Goal: Find specific page/section: Find specific page/section

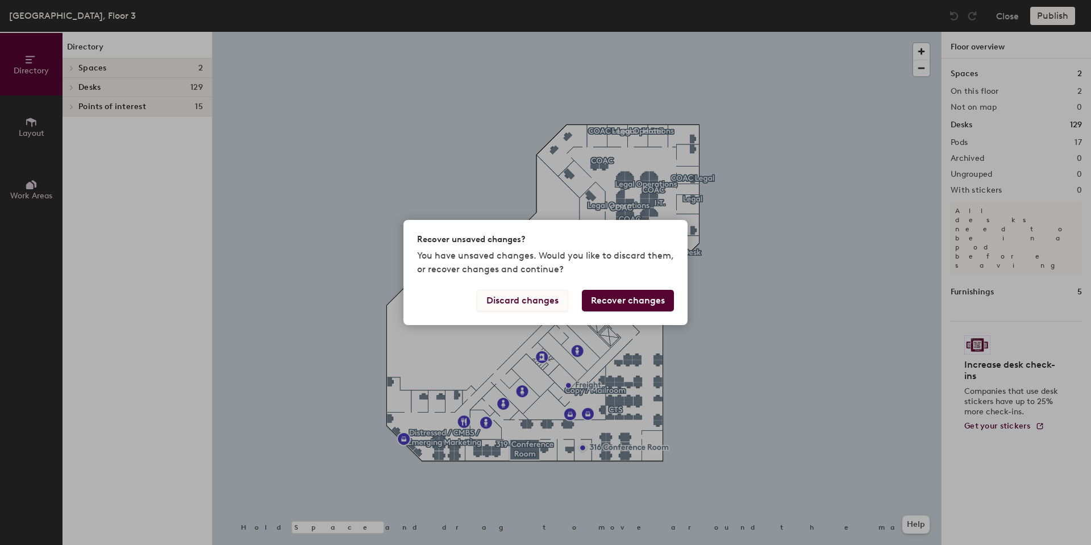
click at [533, 300] on button "Discard changes" at bounding box center [522, 301] width 91 height 22
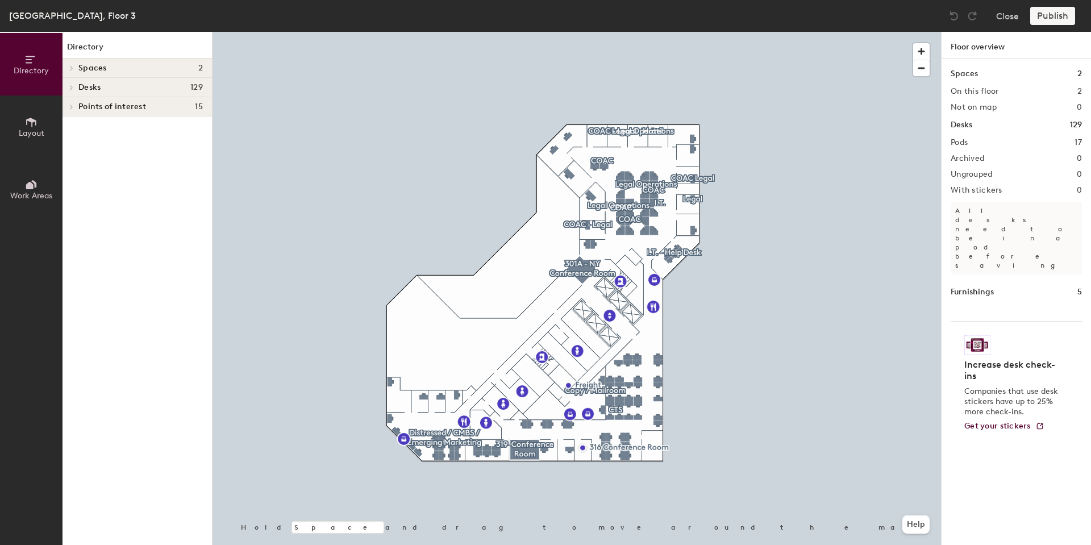
click at [111, 86] on h4 "Desks 129" at bounding box center [140, 87] width 124 height 9
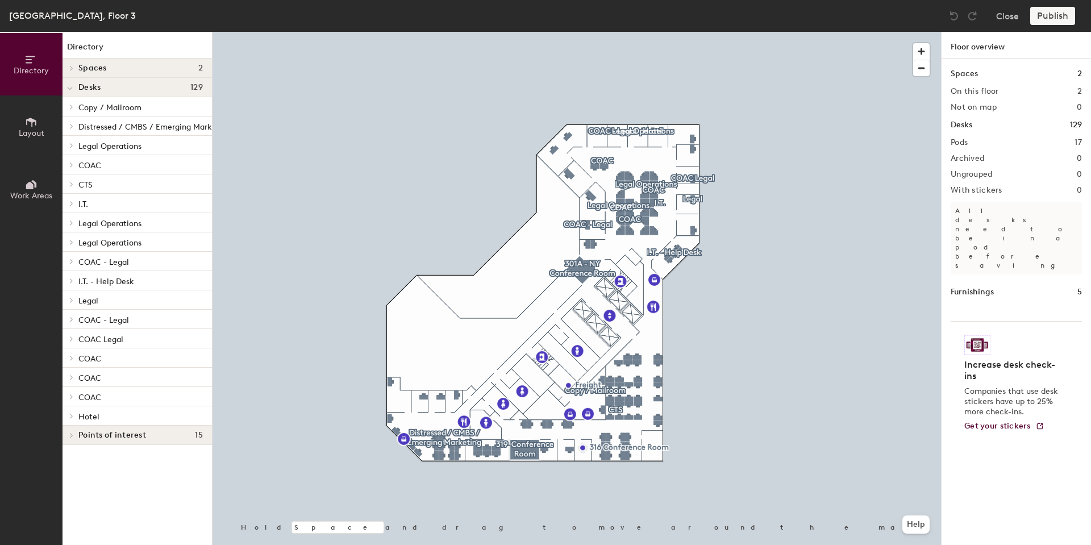
click at [121, 111] on span "Copy / Mailroom" at bounding box center [109, 108] width 63 height 10
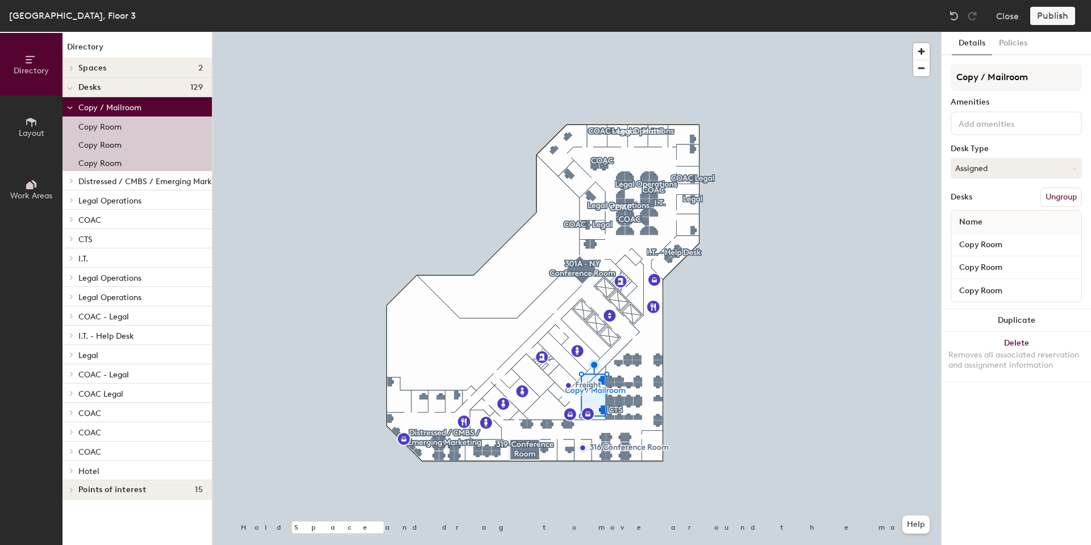
click at [120, 204] on span "Legal Operations" at bounding box center [109, 201] width 63 height 10
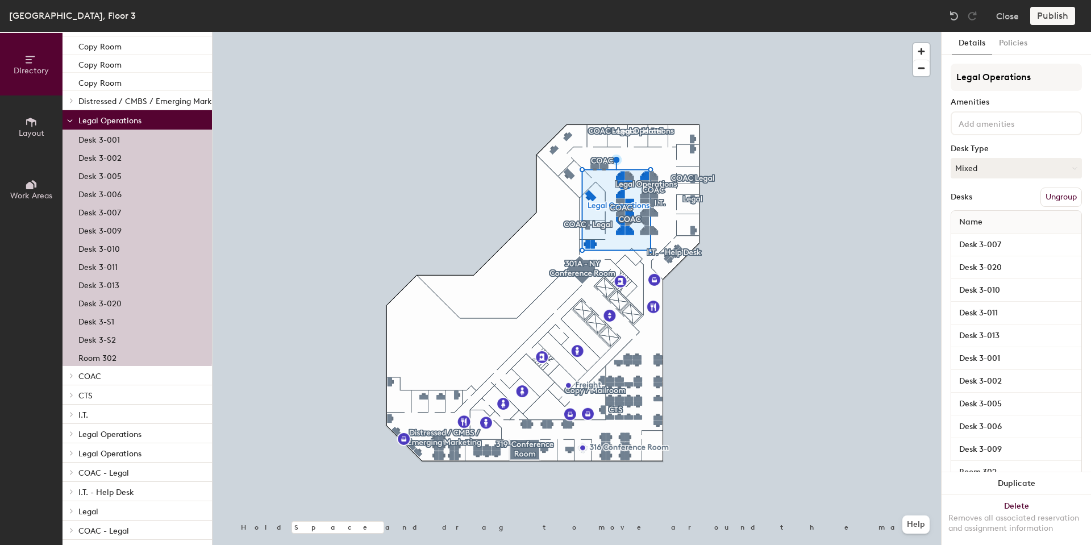
scroll to position [208, 0]
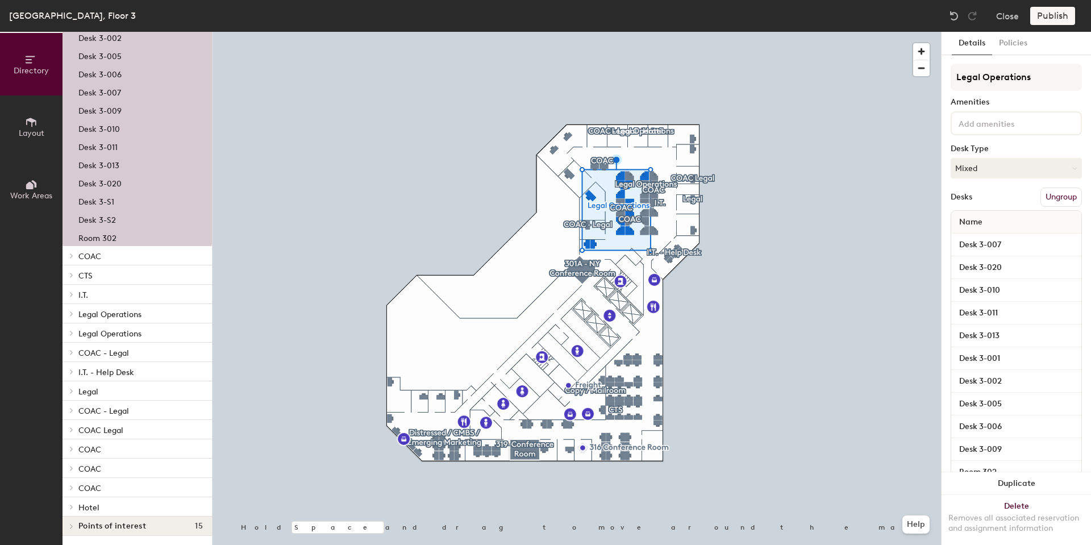
click at [132, 265] on div "CTS" at bounding box center [136, 274] width 149 height 19
click at [134, 252] on p "COAC" at bounding box center [140, 255] width 124 height 15
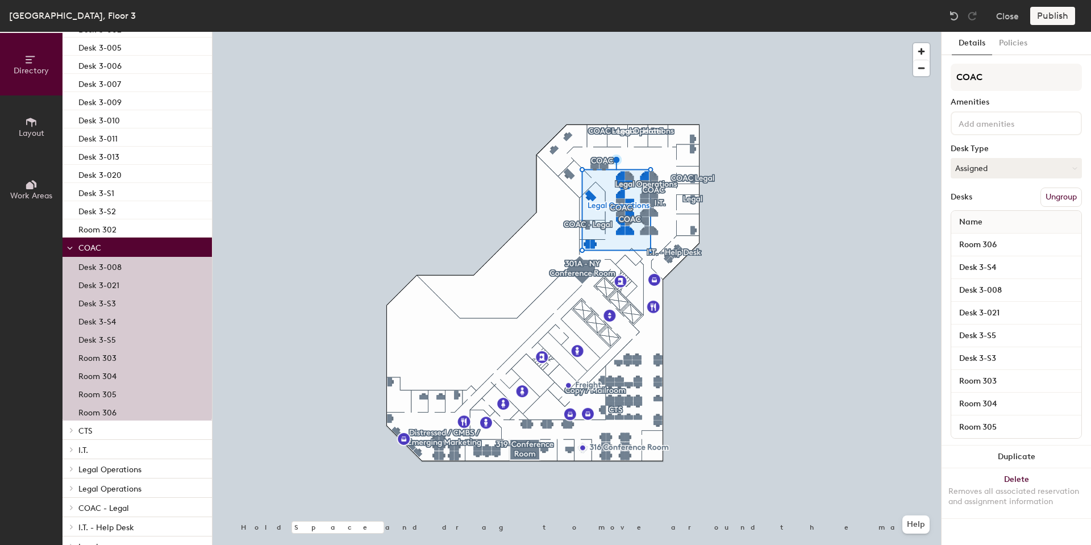
click at [134, 253] on p "COAC" at bounding box center [140, 247] width 124 height 15
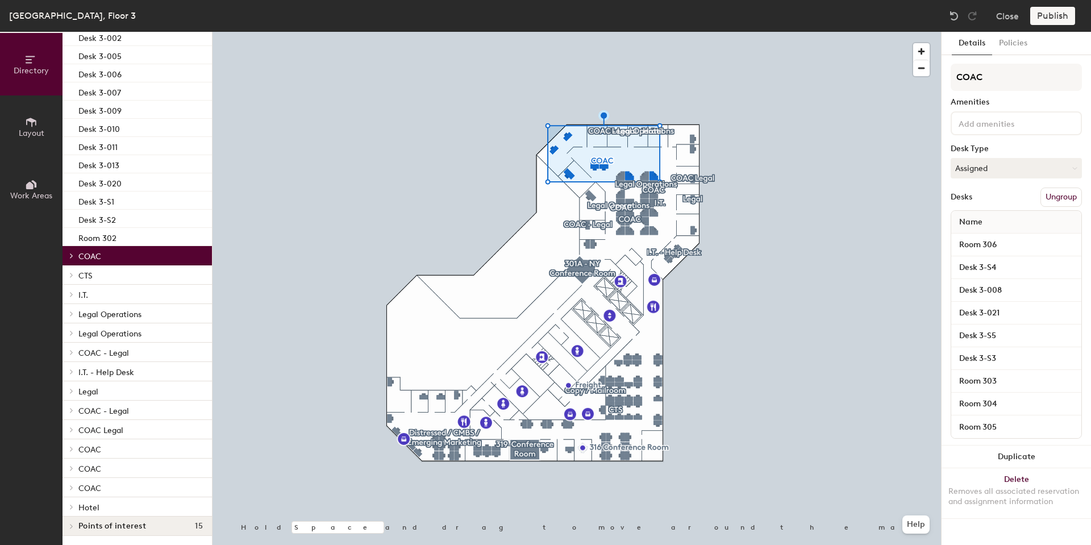
click at [134, 253] on p "COAC" at bounding box center [140, 255] width 124 height 15
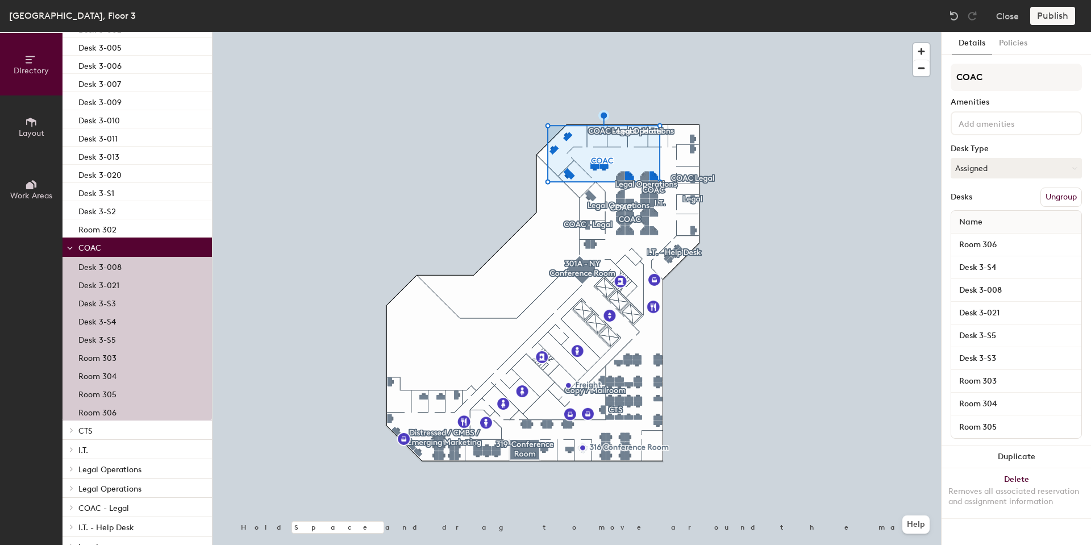
click at [138, 432] on p "CTS" at bounding box center [140, 430] width 124 height 15
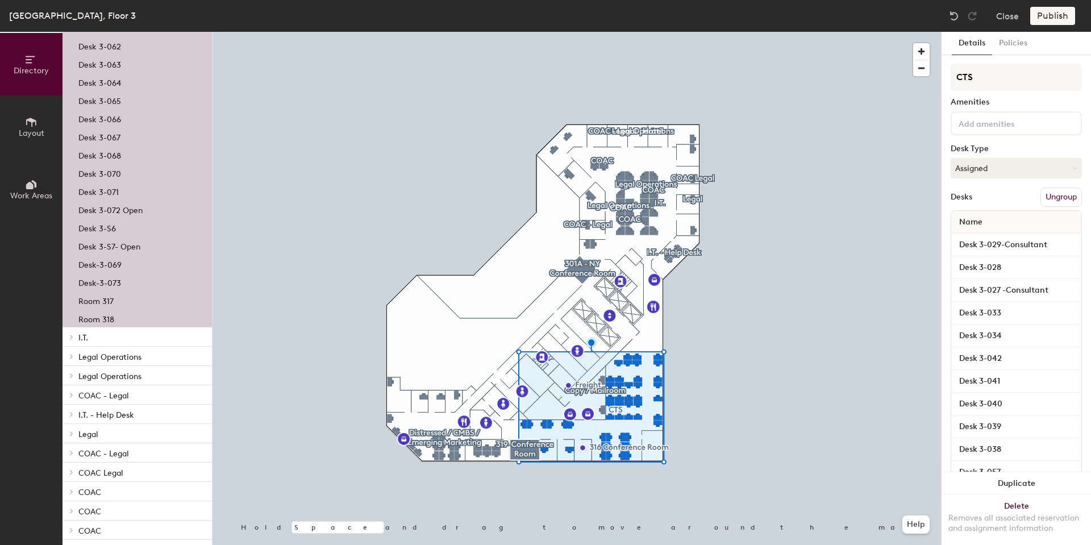
scroll to position [1299, 0]
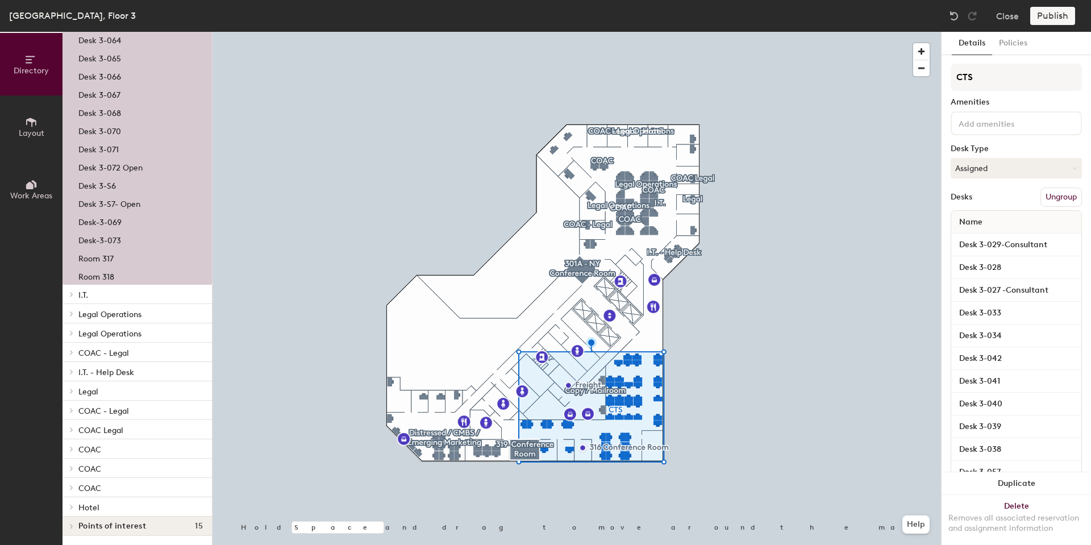
click at [114, 291] on p "I.T." at bounding box center [140, 294] width 124 height 15
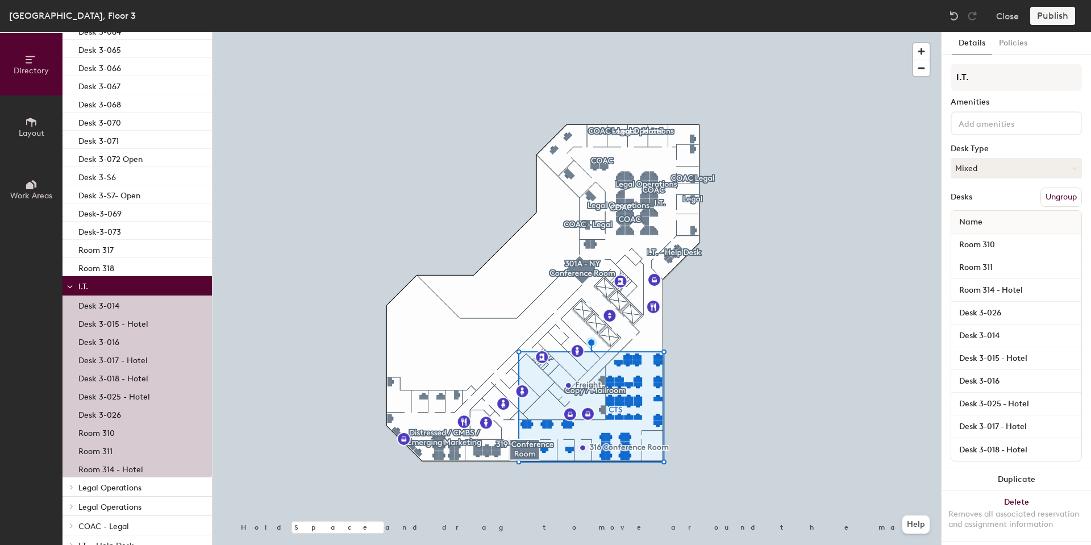
scroll to position [1481, 0]
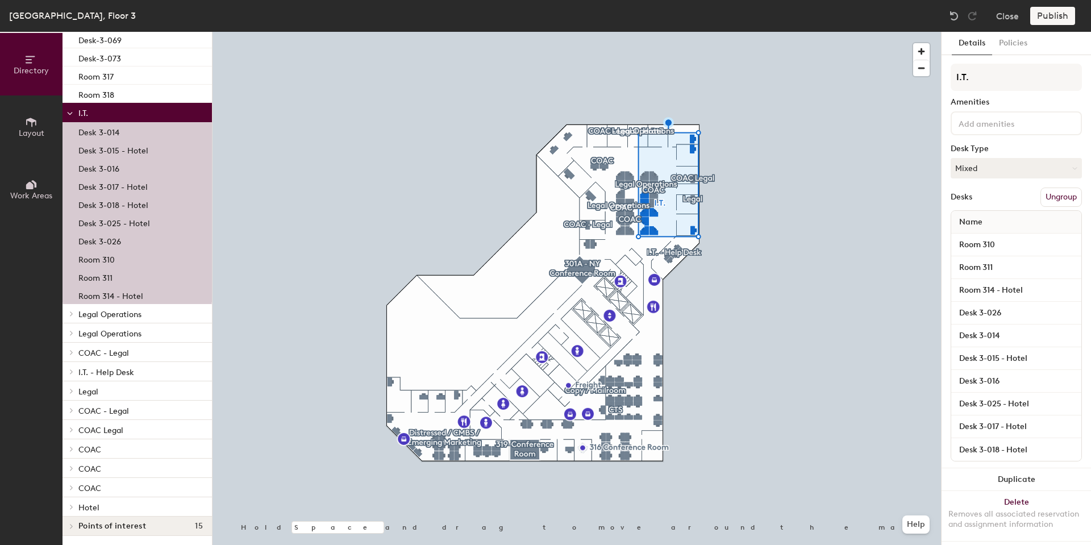
click at [144, 310] on p "Legal Operations" at bounding box center [140, 313] width 124 height 15
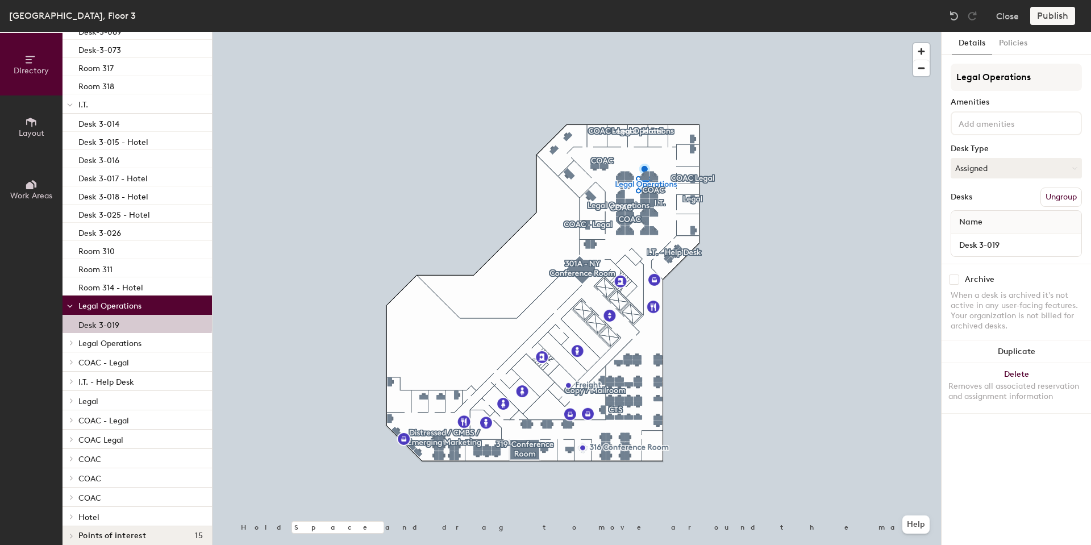
click at [147, 343] on p "Legal Operations" at bounding box center [140, 342] width 124 height 15
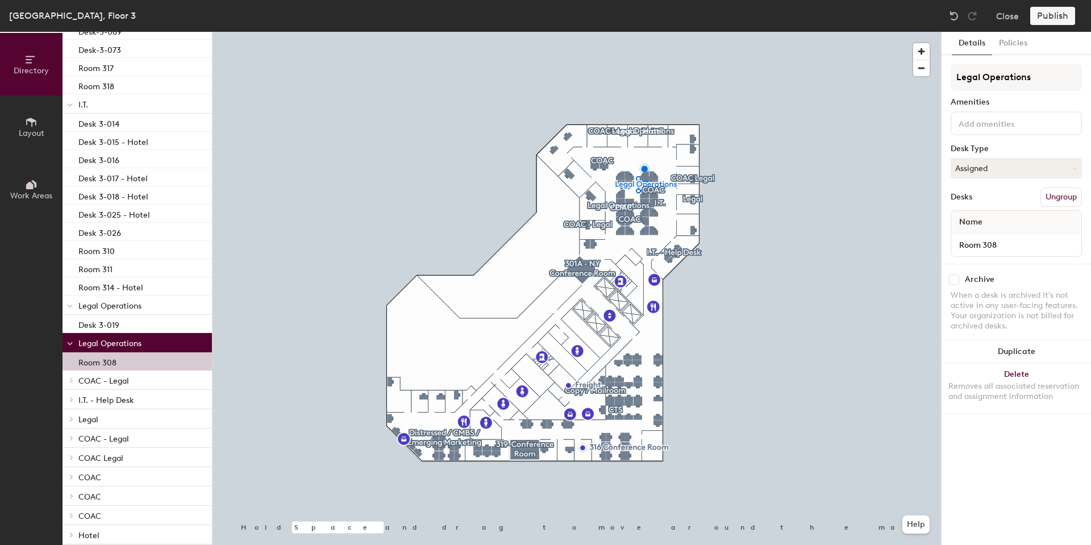
click at [148, 379] on p "COAC - Legal" at bounding box center [140, 380] width 124 height 15
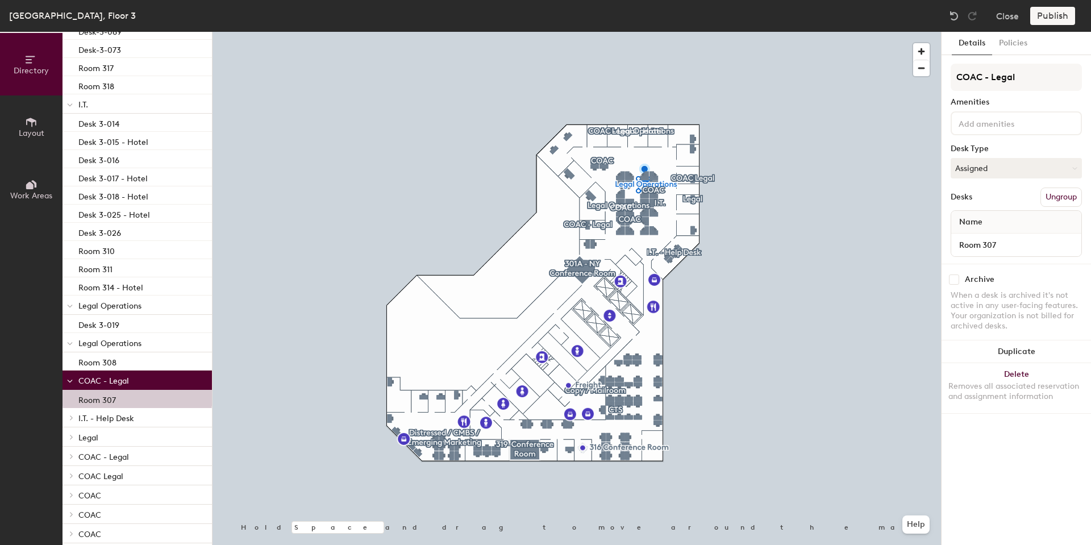
click at [146, 411] on p "I.T. - Help Desk" at bounding box center [140, 417] width 124 height 15
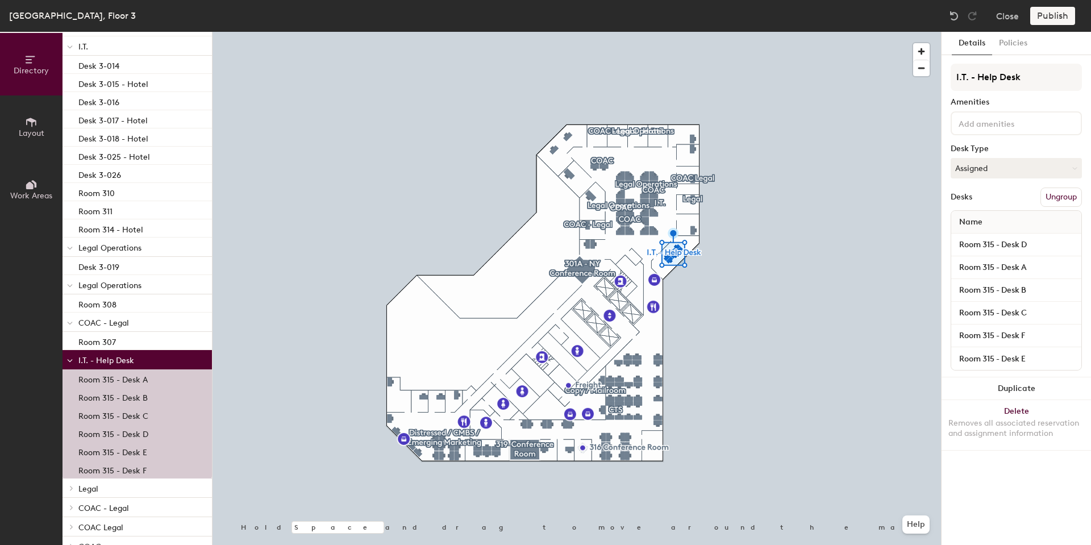
scroll to position [1644, 0]
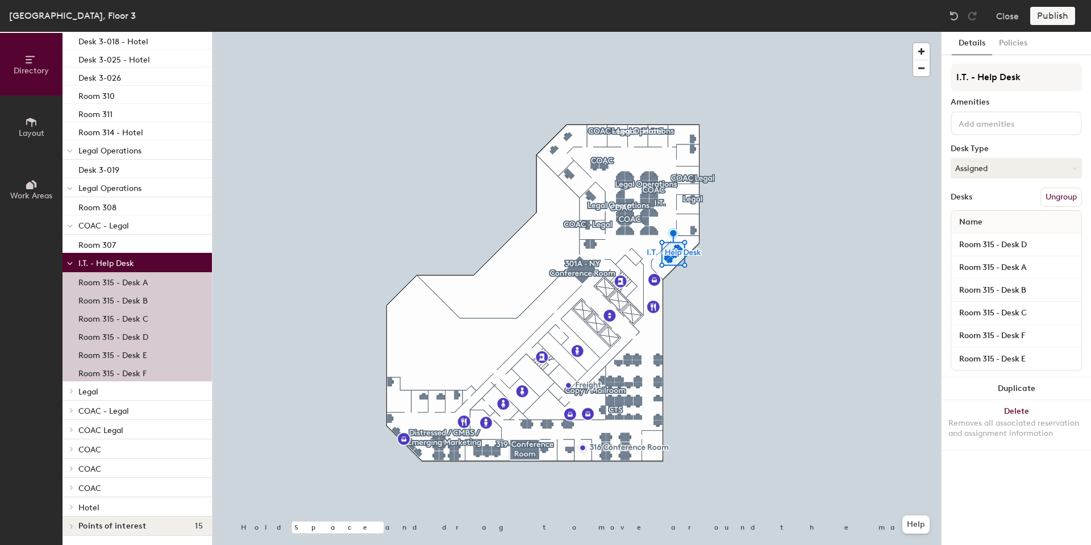
click at [139, 276] on p "Room 315 - Desk A" at bounding box center [112, 280] width 69 height 13
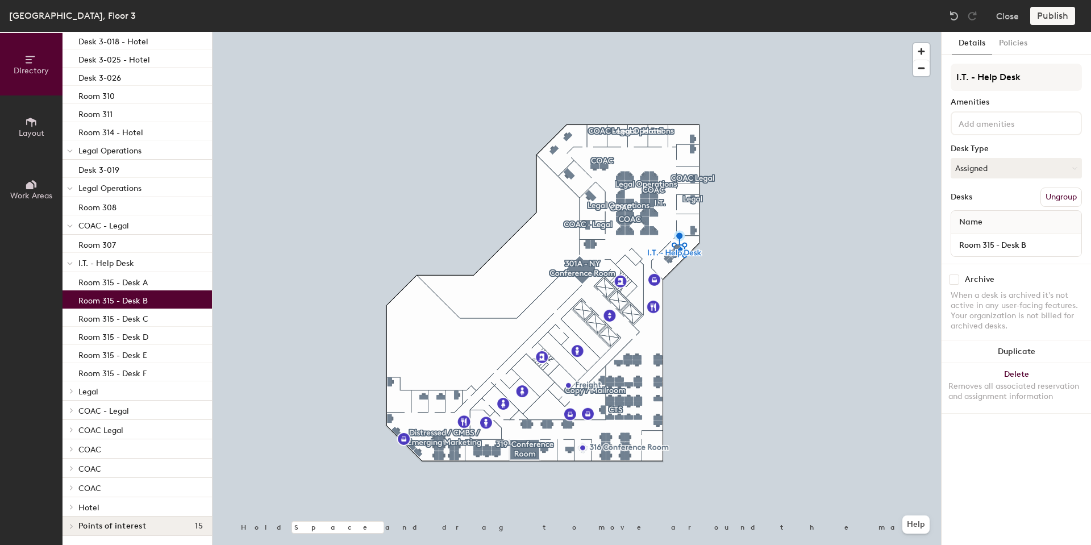
click at [137, 293] on p "Room 315 - Desk B" at bounding box center [112, 299] width 69 height 13
click at [126, 383] on p "Legal" at bounding box center [140, 390] width 124 height 15
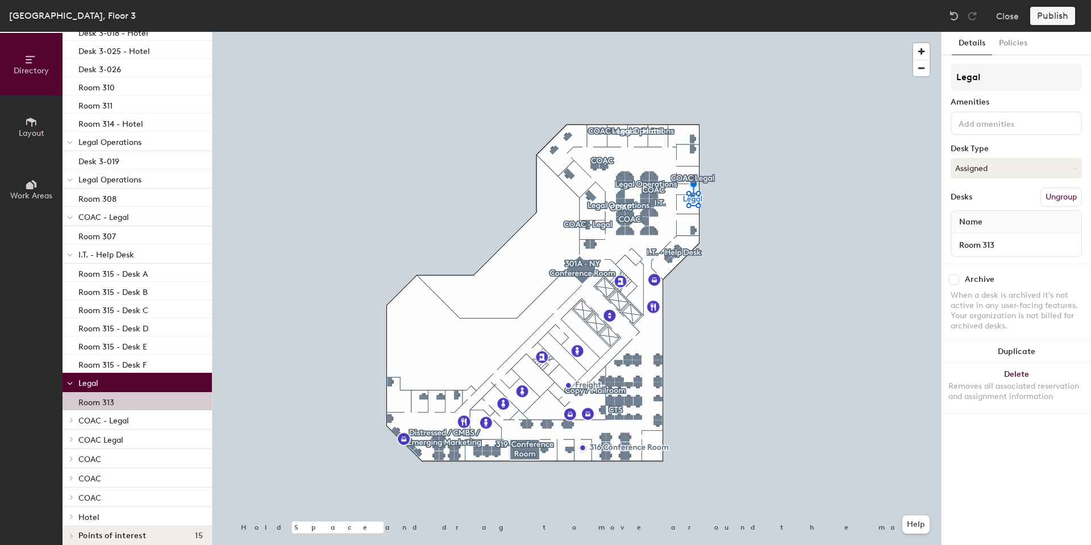
click at [126, 383] on p "Legal" at bounding box center [140, 382] width 124 height 15
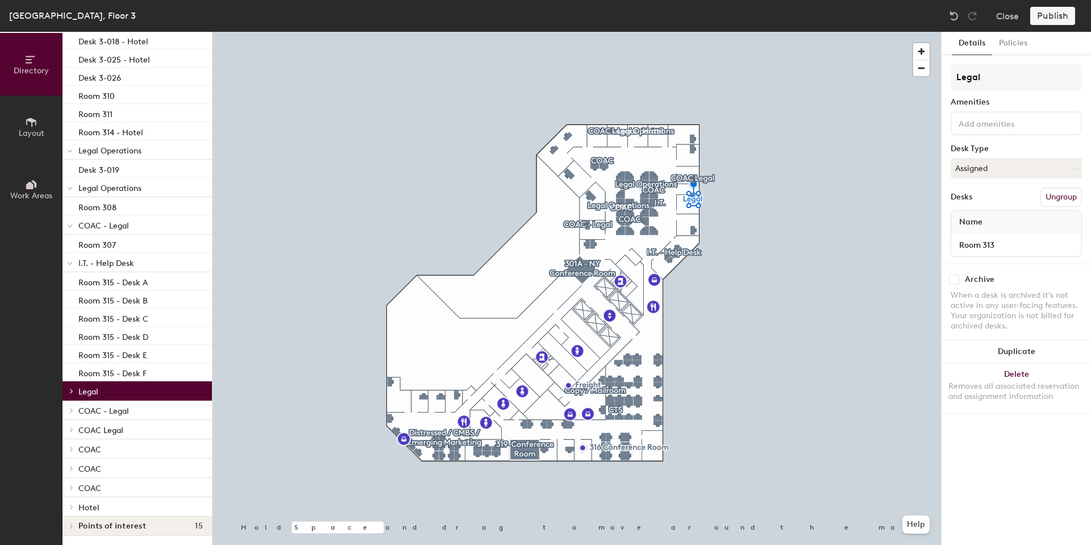
click at [135, 407] on p "COAC - Legal" at bounding box center [140, 410] width 124 height 15
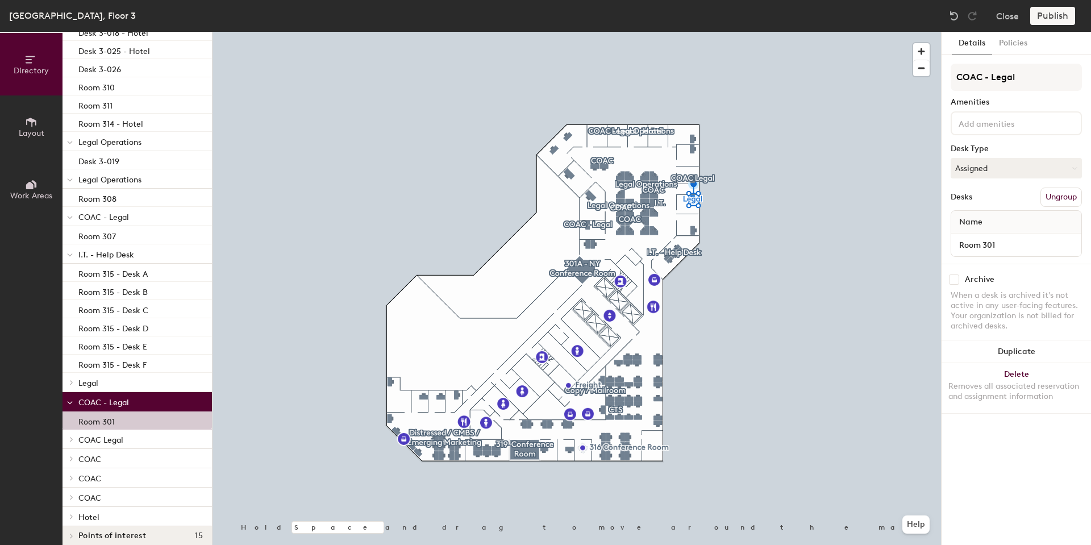
click at [135, 407] on p "COAC - Legal" at bounding box center [140, 401] width 124 height 15
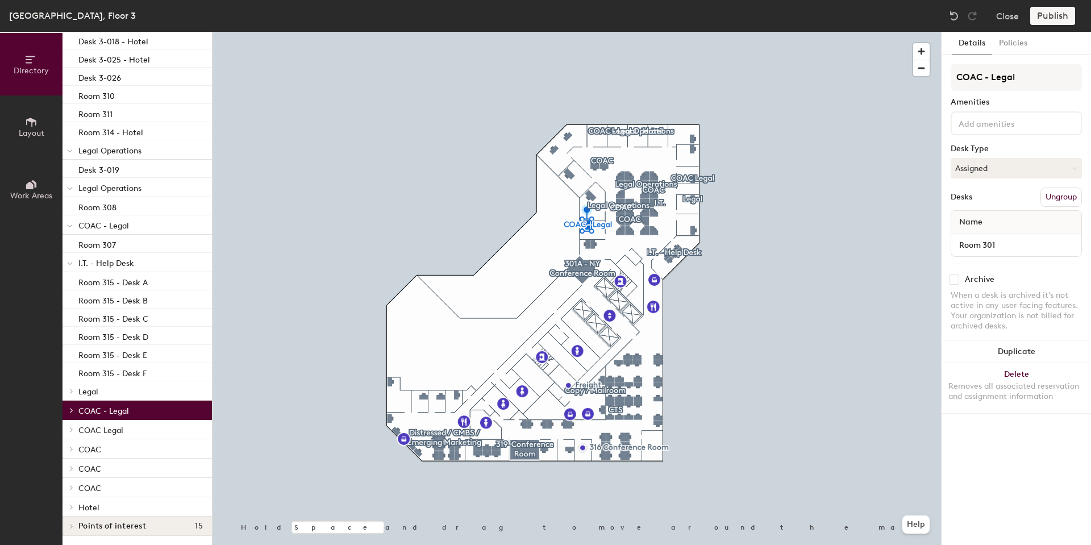
click at [135, 422] on p "COAC Legal" at bounding box center [140, 429] width 124 height 15
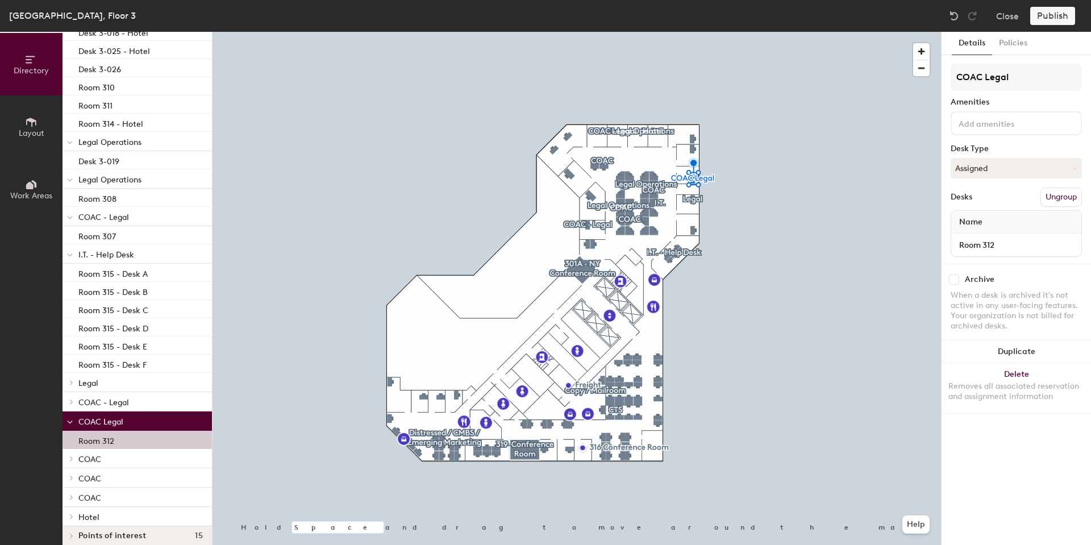
click at [135, 417] on p "COAC Legal" at bounding box center [140, 420] width 124 height 15
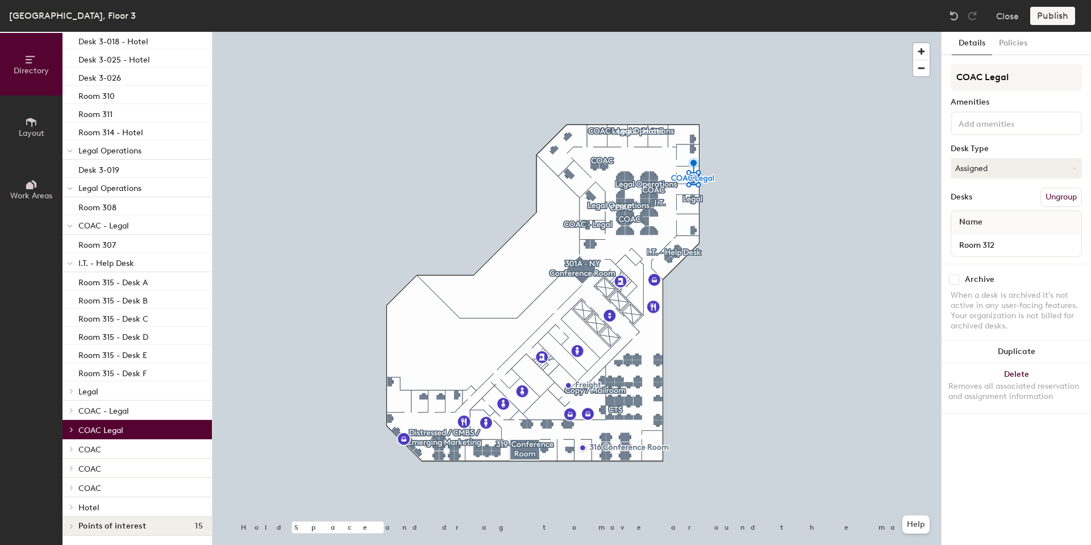
click at [140, 441] on p "COAC" at bounding box center [140, 448] width 124 height 15
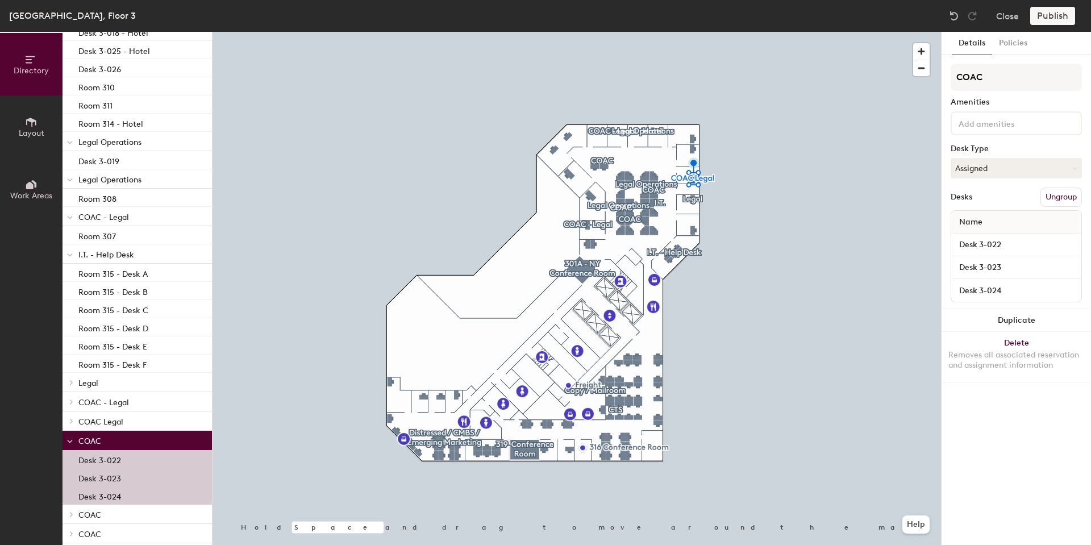
click at [140, 438] on p "COAC" at bounding box center [140, 440] width 124 height 15
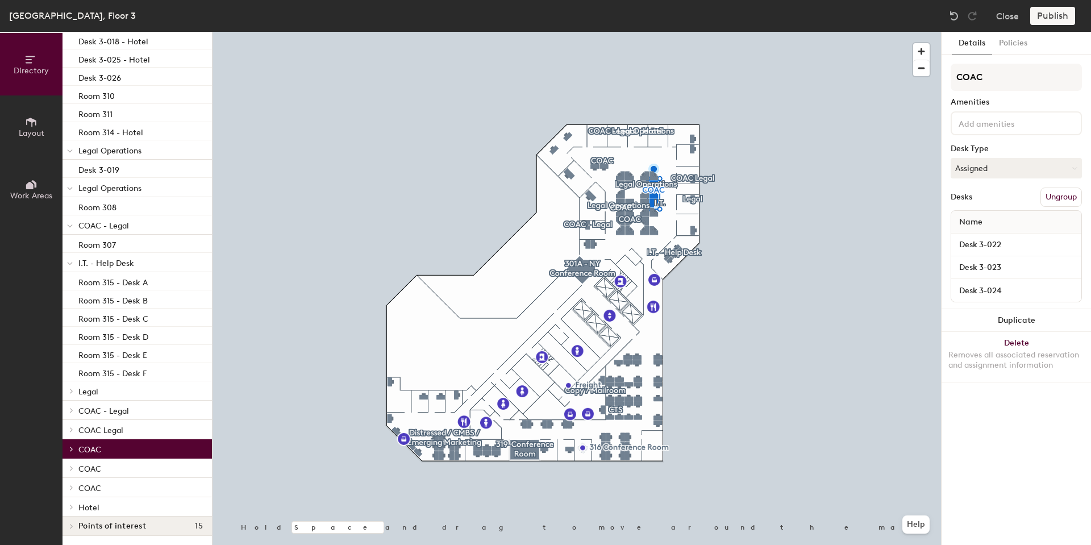
click at [136, 461] on p "COAC" at bounding box center [140, 468] width 124 height 15
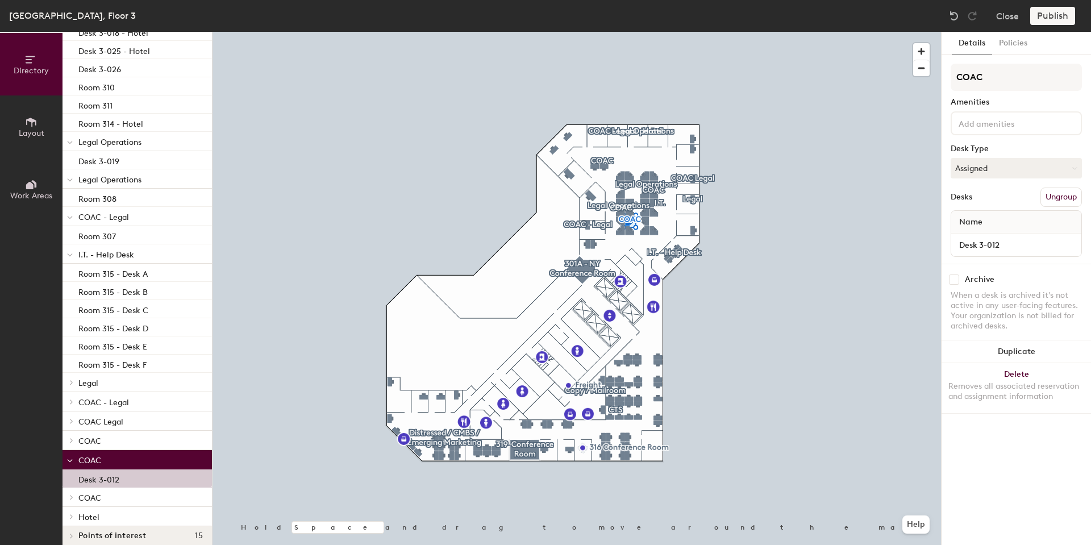
click at [136, 459] on p "COAC" at bounding box center [140, 459] width 124 height 15
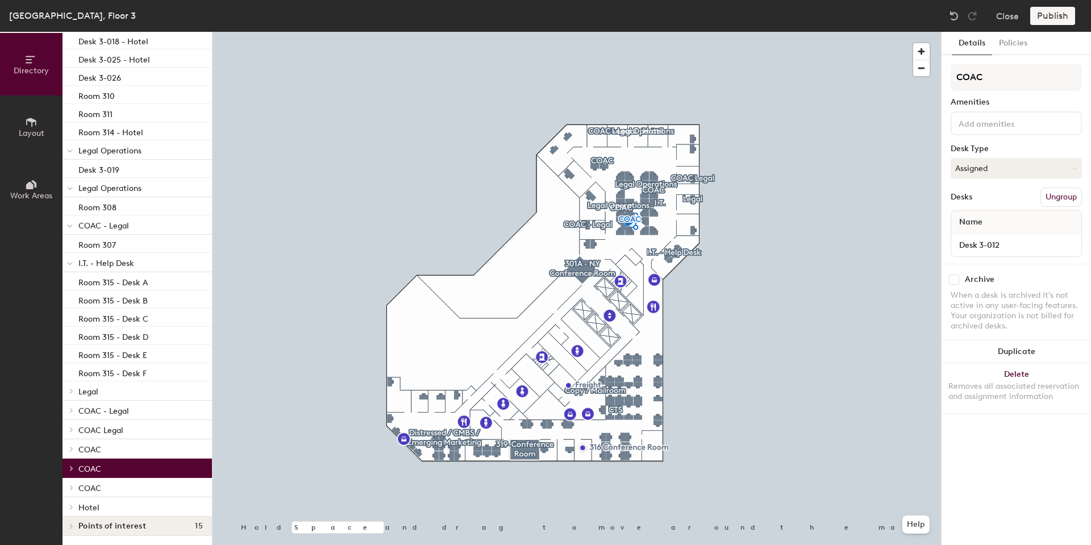
click at [136, 480] on p "COAC" at bounding box center [140, 487] width 124 height 15
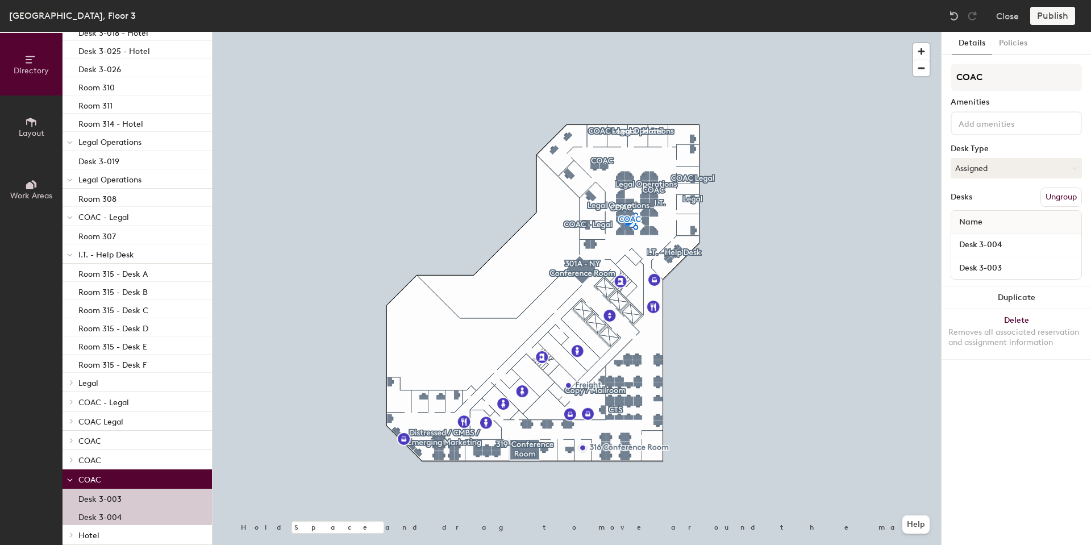
click at [137, 479] on p "COAC" at bounding box center [140, 478] width 124 height 15
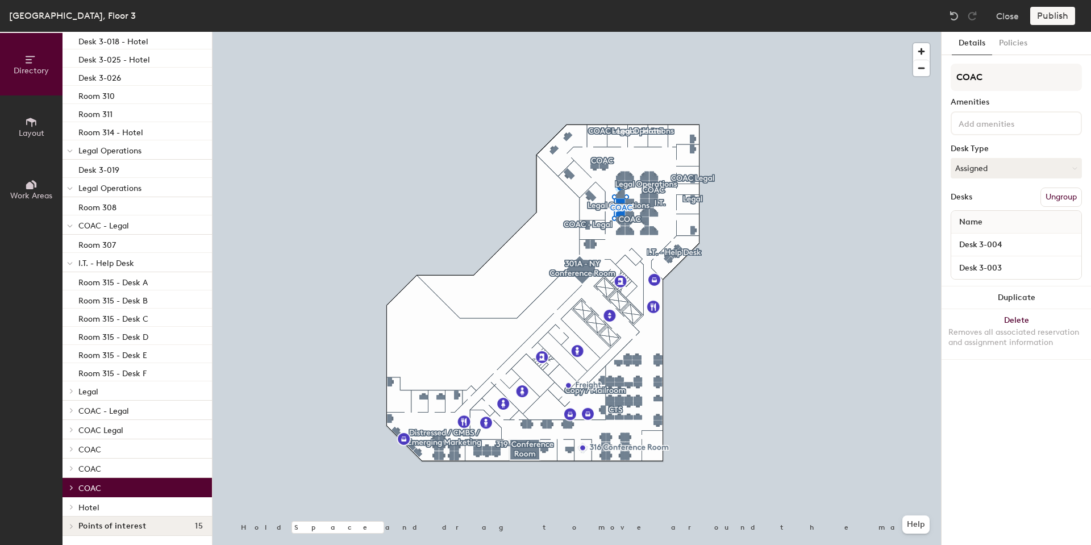
click at [140, 256] on p "I.T. - Help Desk" at bounding box center [140, 262] width 124 height 15
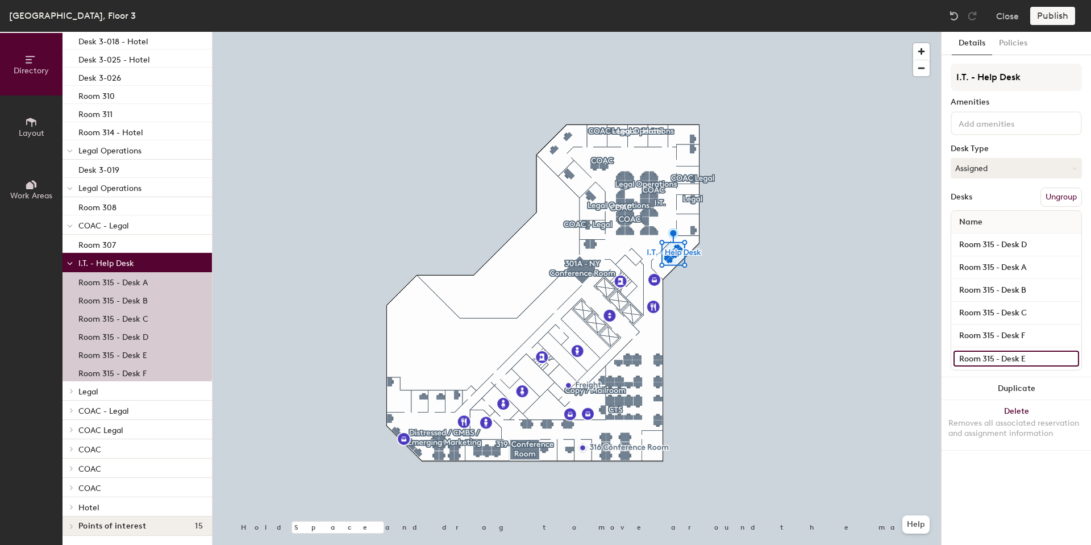
click at [1071, 359] on input "Room 315 - Desk E" at bounding box center [1016, 358] width 126 height 16
click at [1045, 472] on div "Details Policies I.T. - Help Desk Amenities Desk Type Assigned Desks Ungroup Na…" at bounding box center [1015, 288] width 149 height 513
click at [1025, 467] on div "Details Policies I.T. - Help Desk Amenities Desk Type Assigned Desks Ungroup Na…" at bounding box center [1015, 288] width 149 height 513
